Goal: Task Accomplishment & Management: Complete application form

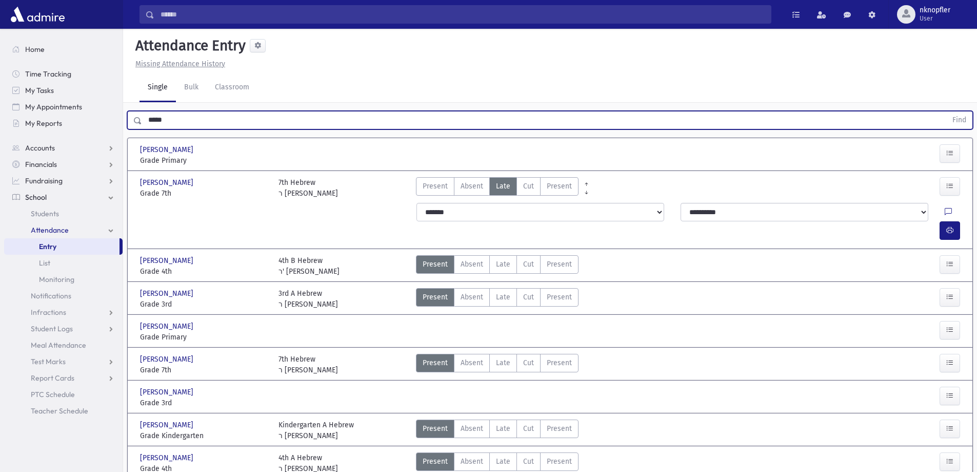
click at [211, 122] on input "*****" at bounding box center [544, 120] width 805 height 18
type input "*"
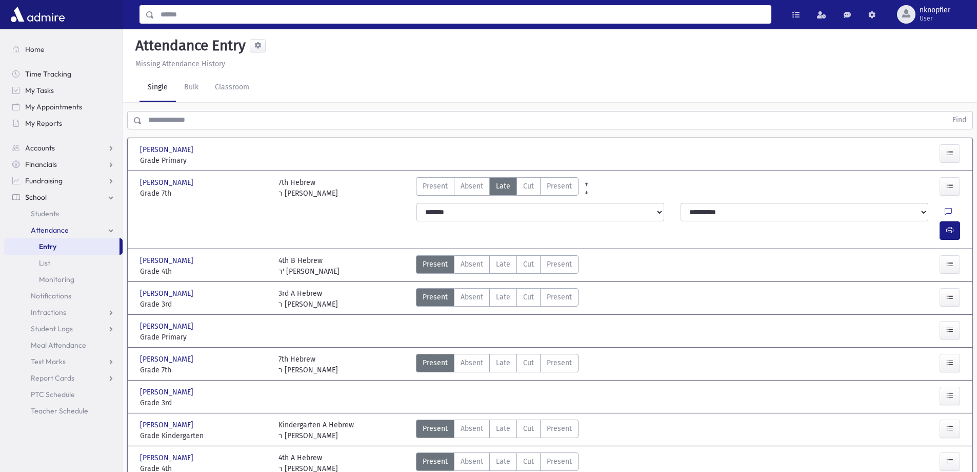
click at [159, 12] on input "Search" at bounding box center [462, 14] width 617 height 18
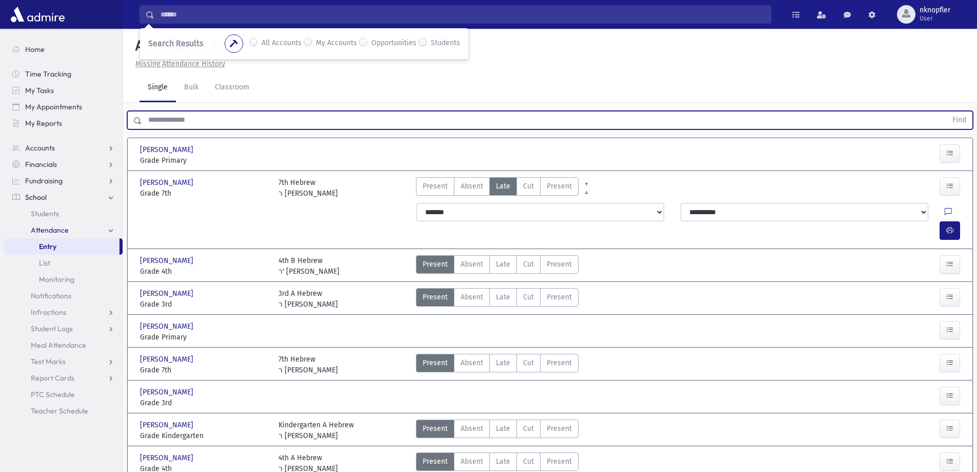
click at [170, 116] on input "text" at bounding box center [544, 120] width 805 height 18
type input "****"
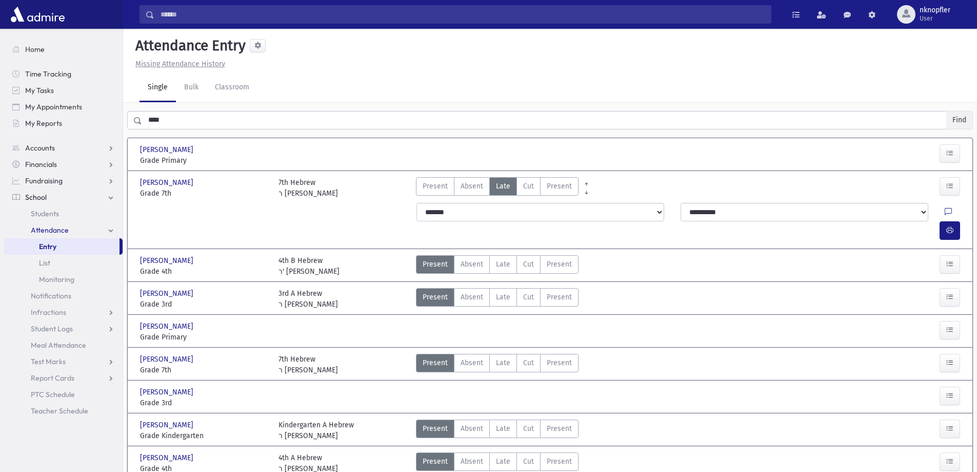
click at [958, 116] on button "Find" at bounding box center [960, 119] width 26 height 17
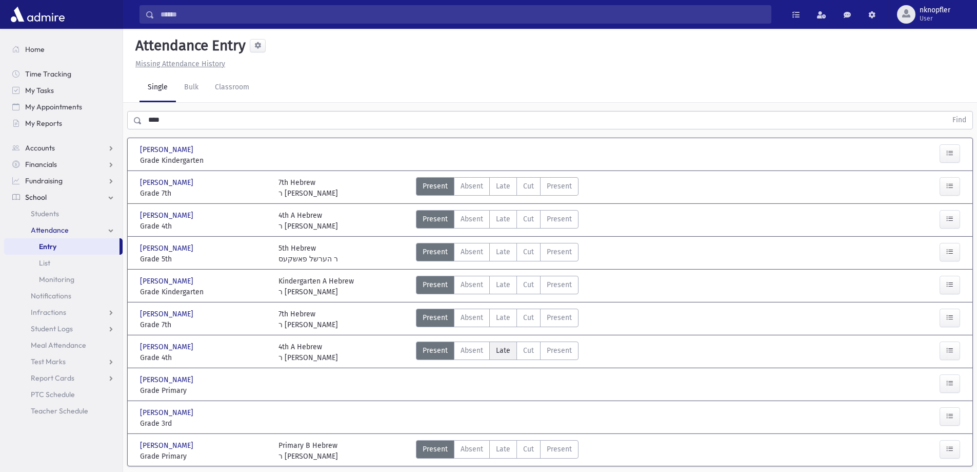
click at [498, 349] on span "Late" at bounding box center [503, 350] width 14 height 11
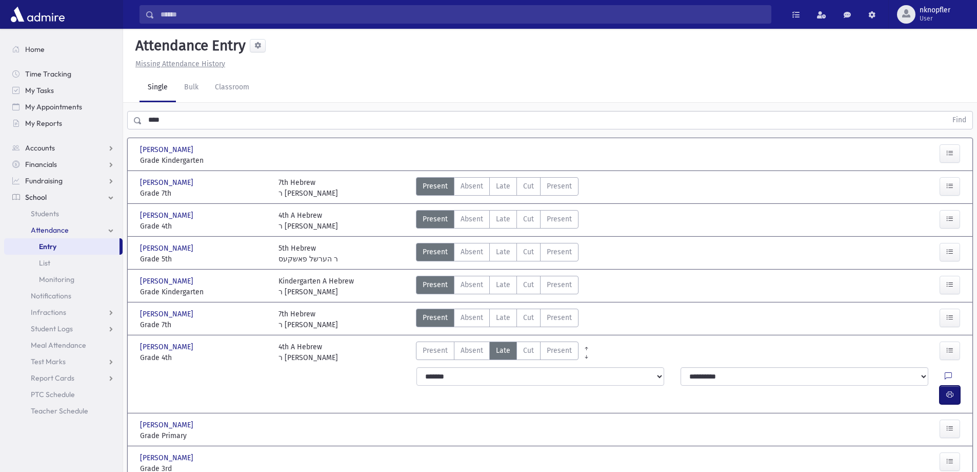
click at [952, 390] on icon "button" at bounding box center [950, 394] width 7 height 9
click at [111, 360] on link "Test Marks" at bounding box center [63, 361] width 119 height 16
click at [93, 393] on link "List" at bounding box center [63, 394] width 119 height 16
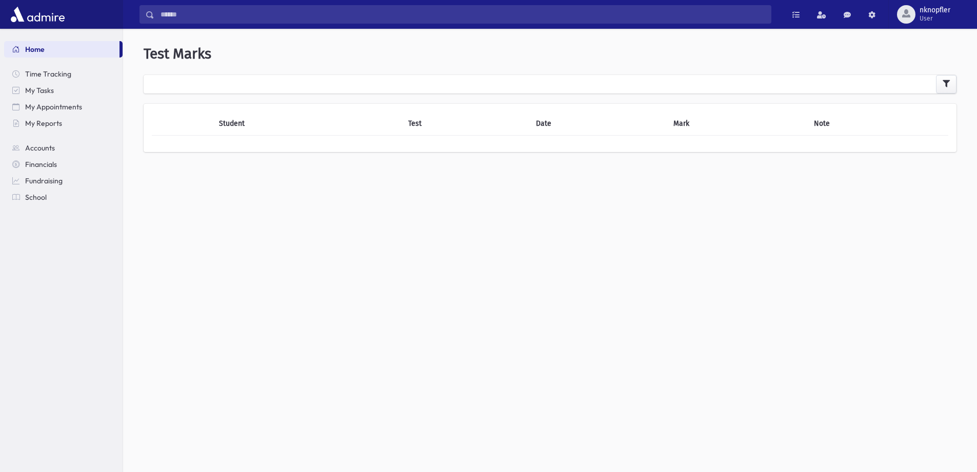
select select
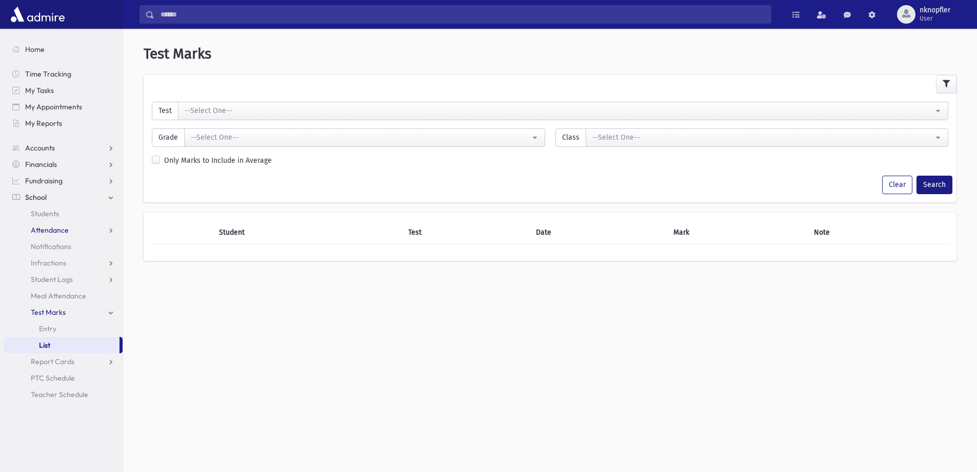
click at [109, 236] on link "Attendance" at bounding box center [63, 230] width 119 height 16
click at [97, 250] on link "Entry" at bounding box center [63, 246] width 119 height 16
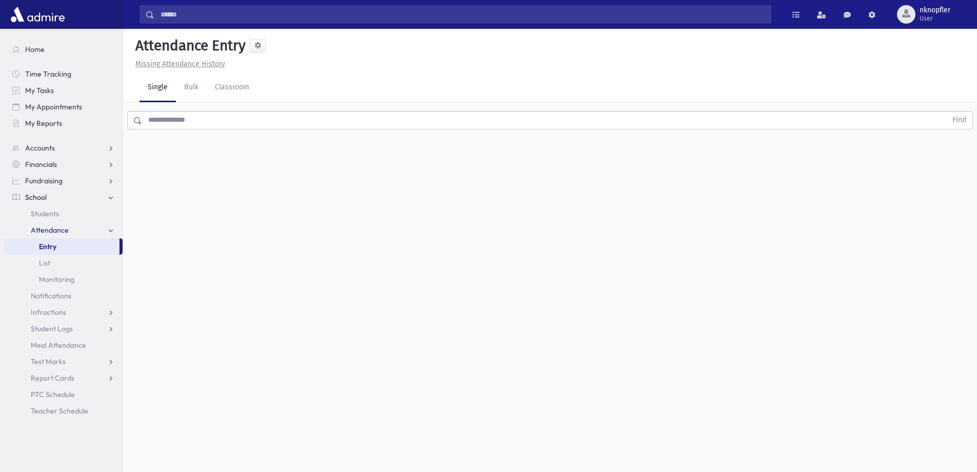
click at [202, 119] on input "text" at bounding box center [544, 120] width 805 height 18
click at [963, 118] on button "Find" at bounding box center [960, 119] width 26 height 17
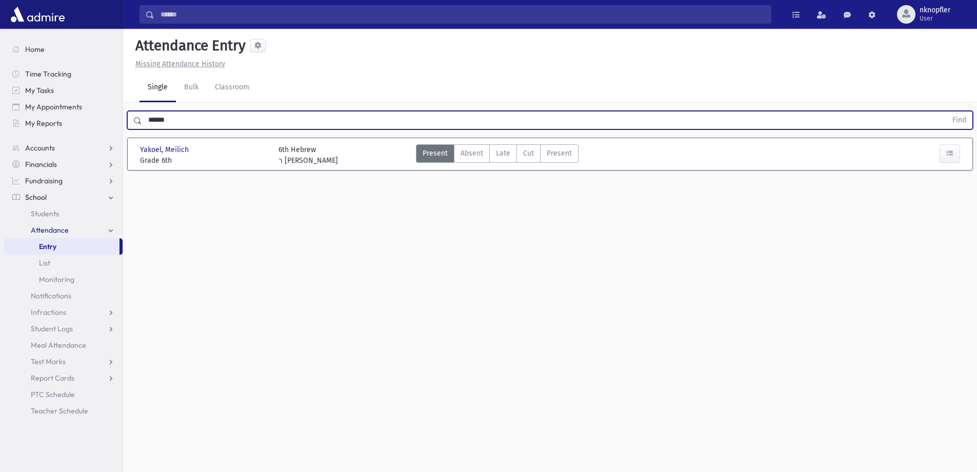
click at [174, 118] on input "******" at bounding box center [544, 120] width 805 height 18
type input "*"
click at [175, 119] on input "text" at bounding box center [544, 120] width 805 height 18
type input "*"
click at [957, 118] on button "Find" at bounding box center [960, 119] width 26 height 17
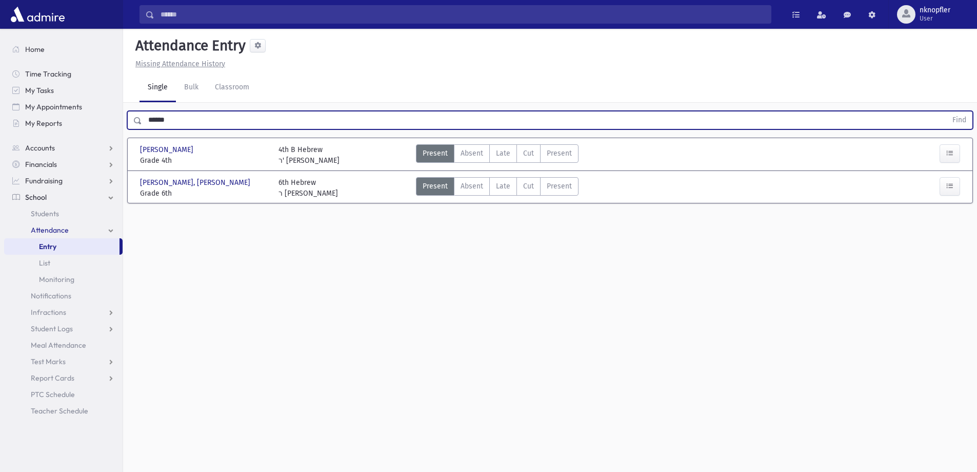
click at [170, 122] on input "******" at bounding box center [544, 120] width 805 height 18
type input "*"
